Goal: Check status: Check status

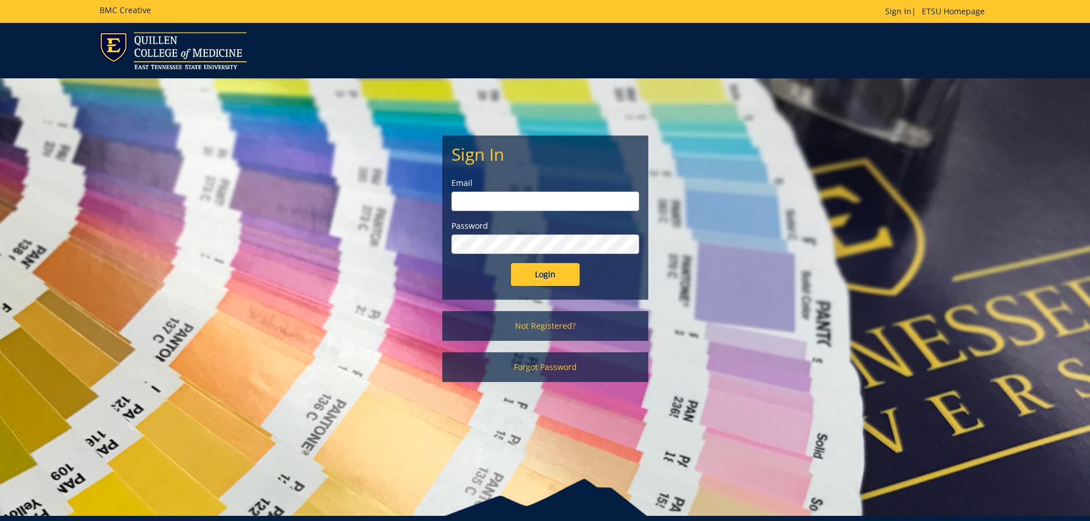
type input "[PERSON_NAME][EMAIL_ADDRESS][DOMAIN_NAME]"
click at [532, 277] on input "Login" at bounding box center [545, 274] width 69 height 23
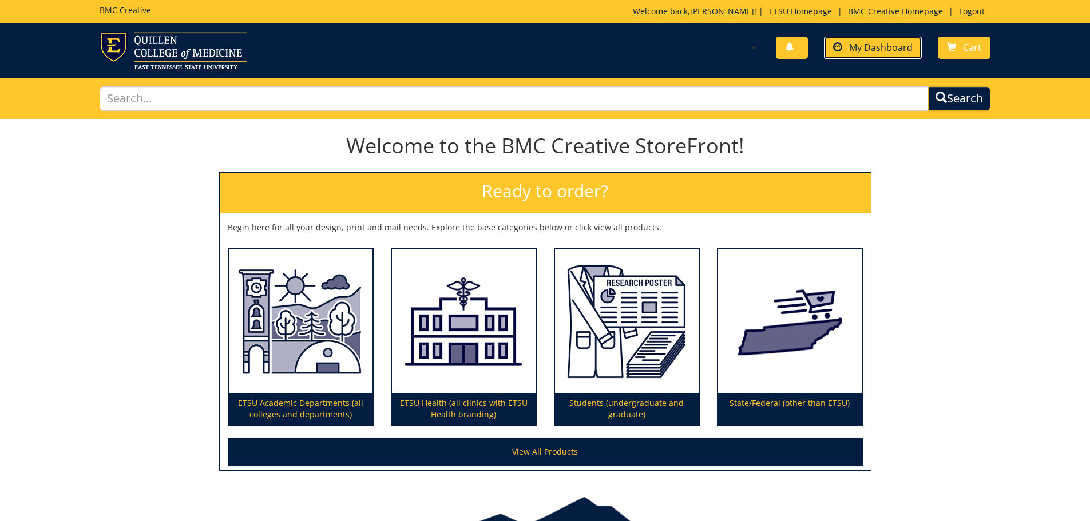
click at [872, 49] on span "My Dashboard" at bounding box center [881, 47] width 64 height 13
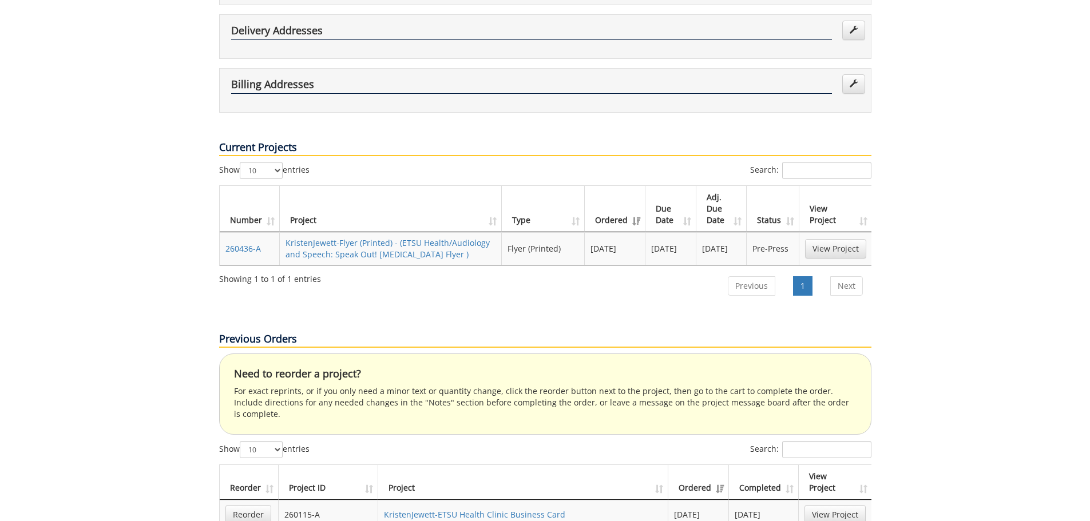
scroll to position [401, 0]
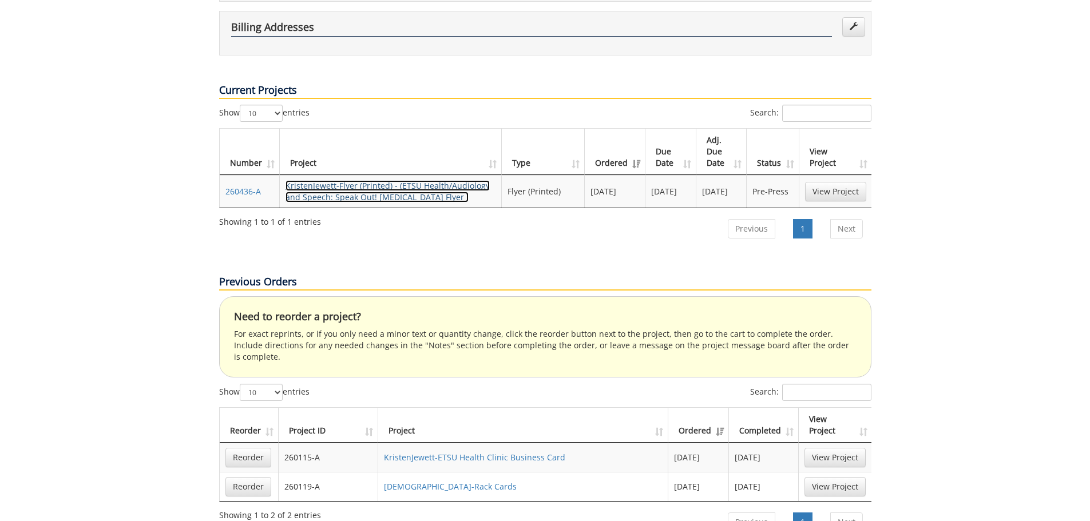
click at [357, 180] on link "KristenJewett-Flyer (Printed) - (ETSU Health/Audiology and Speech: Speak Out! […" at bounding box center [388, 191] width 204 height 22
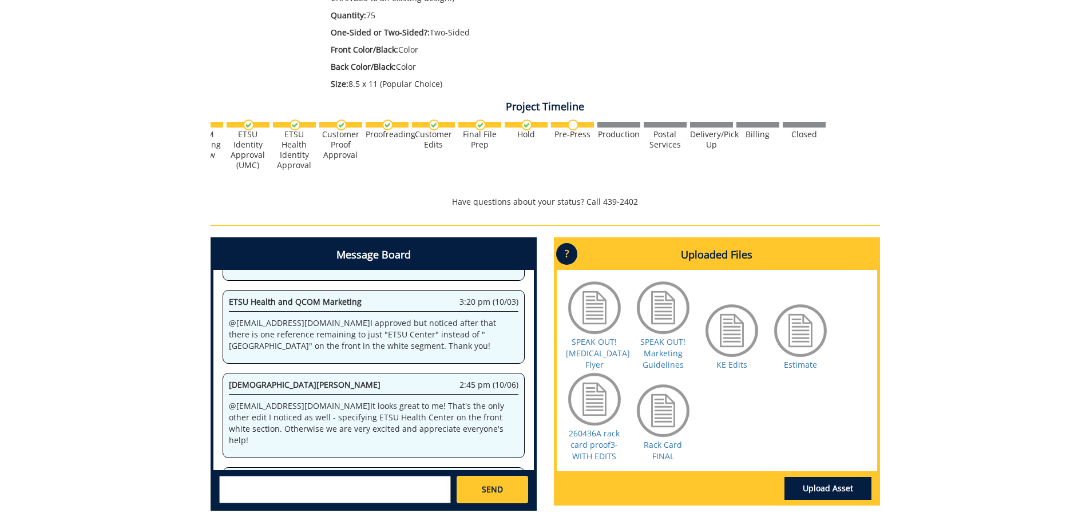
scroll to position [396, 0]
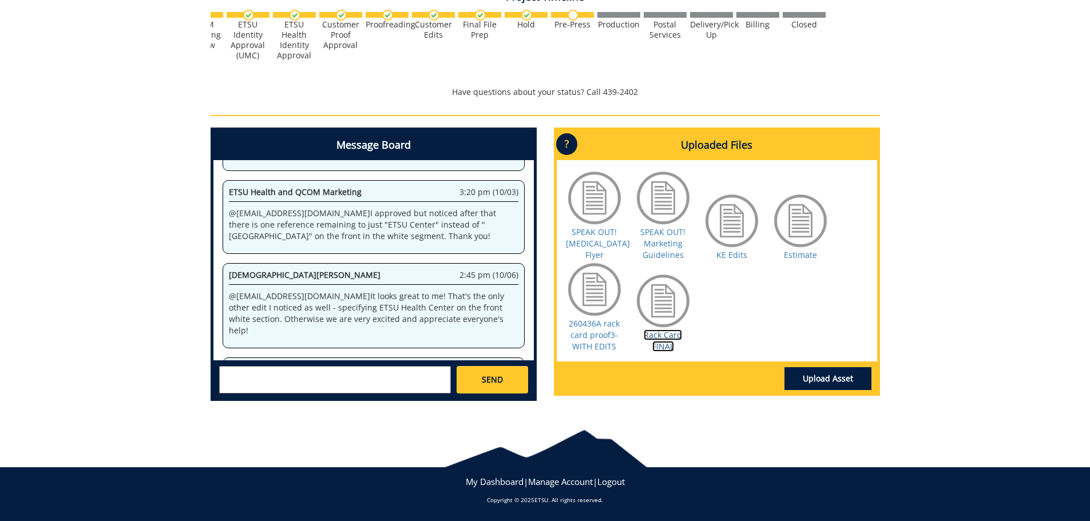
click at [658, 347] on link "Rack Card FINAL" at bounding box center [663, 341] width 38 height 22
